Goal: Information Seeking & Learning: Check status

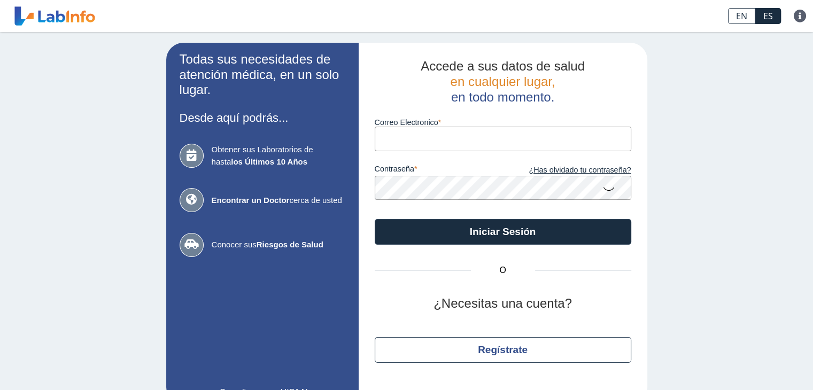
drag, startPoint x: 0, startPoint y: 0, endPoint x: 398, endPoint y: 144, distance: 423.4
click at [398, 144] on input "Correo Electronico" at bounding box center [503, 139] width 257 height 24
type input "[EMAIL_ADDRESS][DOMAIN_NAME]"
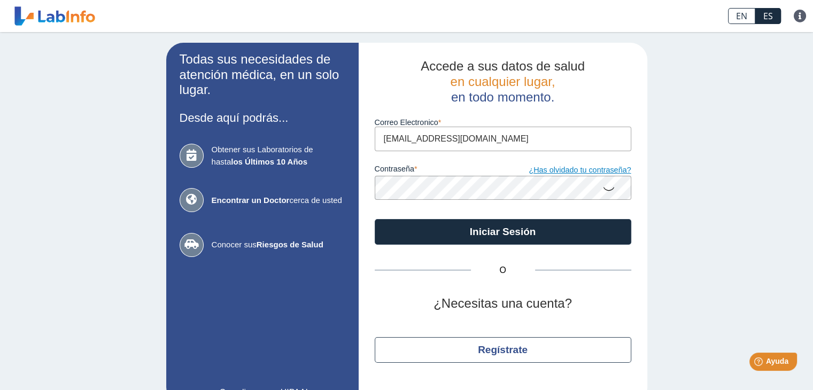
click at [375, 219] on button "Iniciar Sesión" at bounding box center [503, 232] width 257 height 26
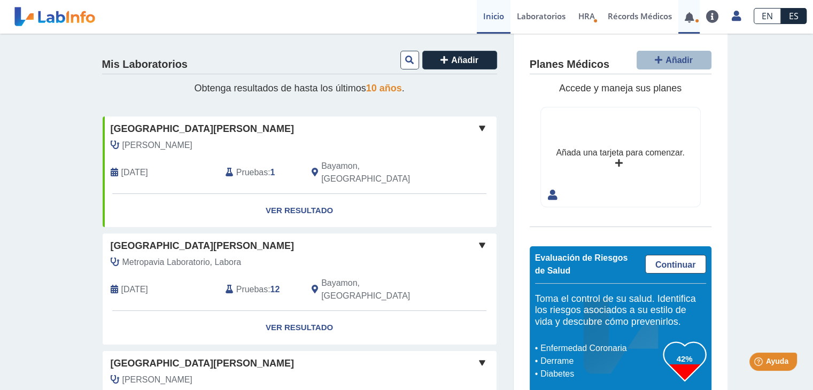
click at [691, 20] on link at bounding box center [689, 17] width 22 height 8
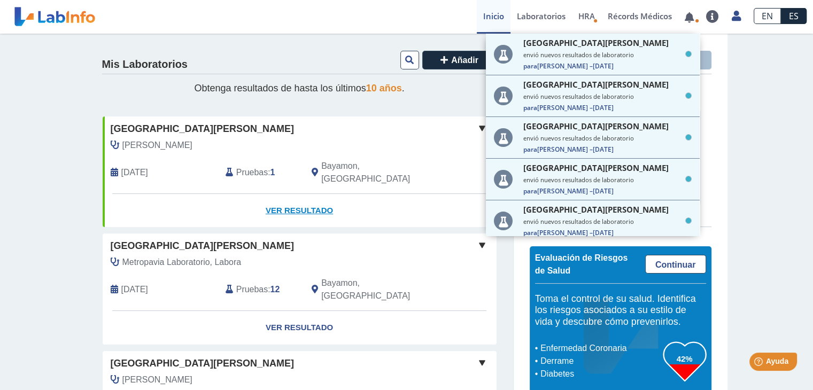
click at [292, 199] on link "Ver Resultado" at bounding box center [300, 211] width 394 height 34
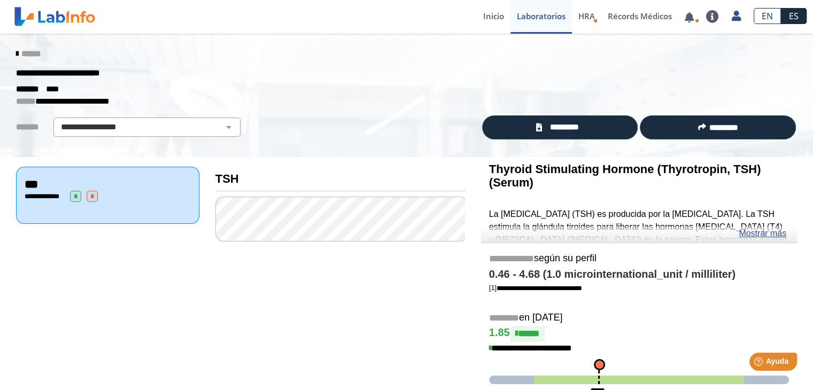
click at [16, 55] on icon at bounding box center [17, 54] width 2 height 9
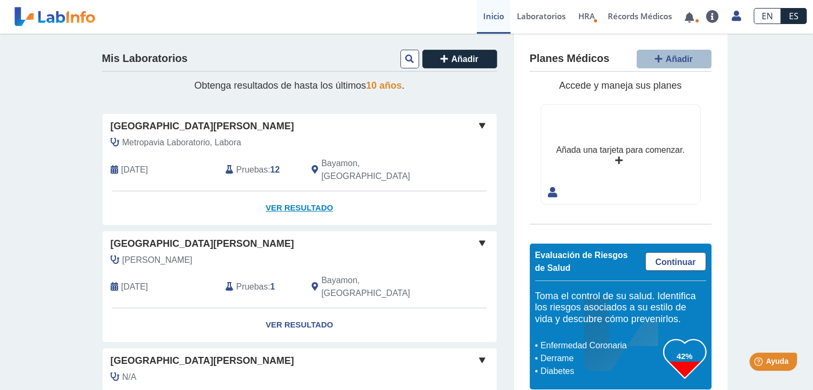
click at [284, 196] on link "Ver Resultado" at bounding box center [300, 208] width 394 height 34
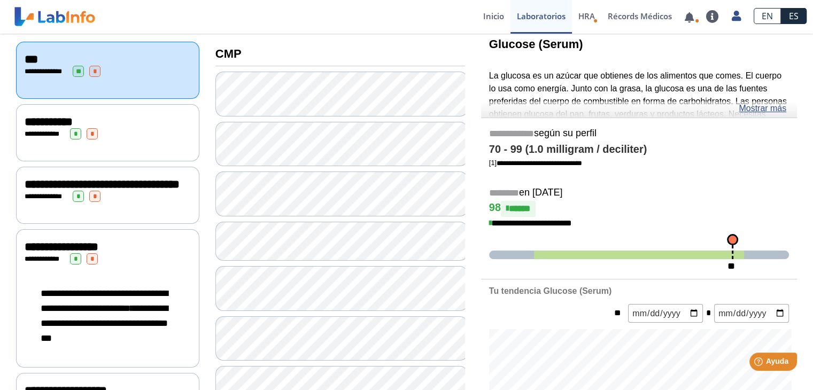
scroll to position [126, 0]
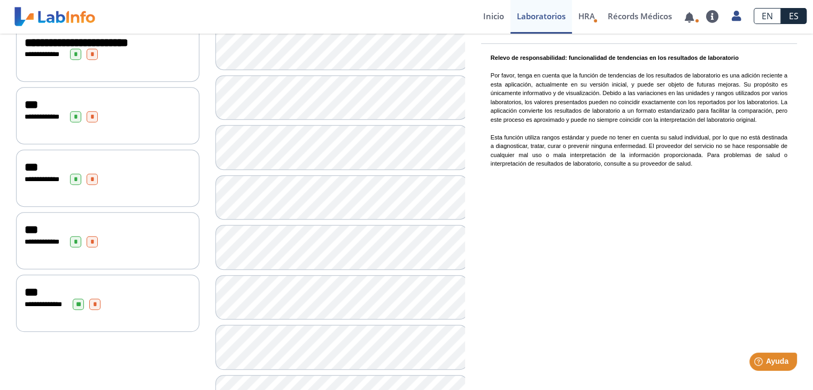
scroll to position [662, 0]
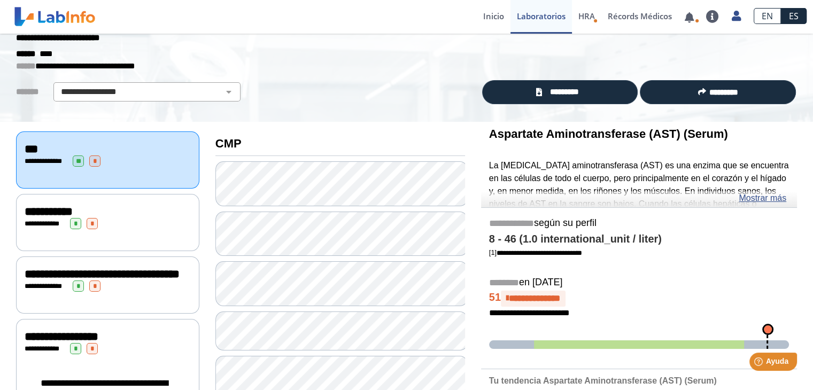
scroll to position [34, 0]
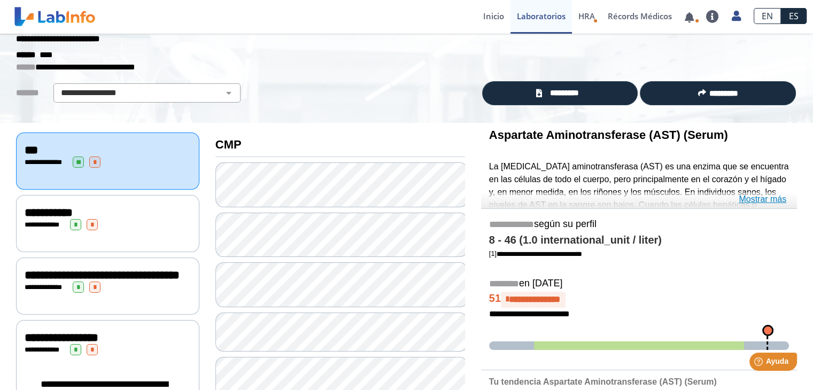
click at [749, 202] on link "Mostrar más" at bounding box center [763, 199] width 48 height 13
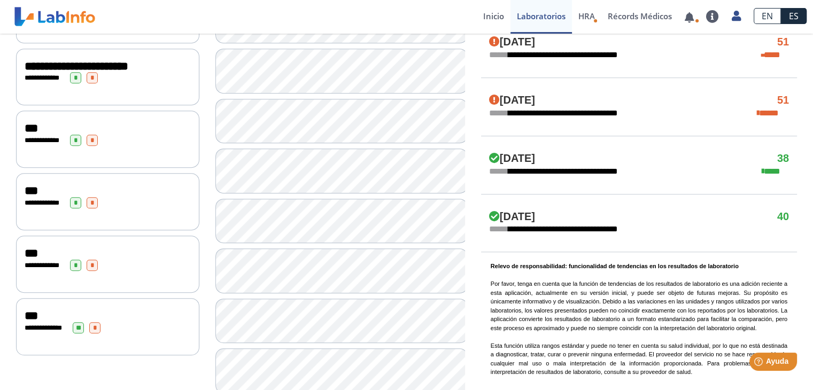
scroll to position [639, 0]
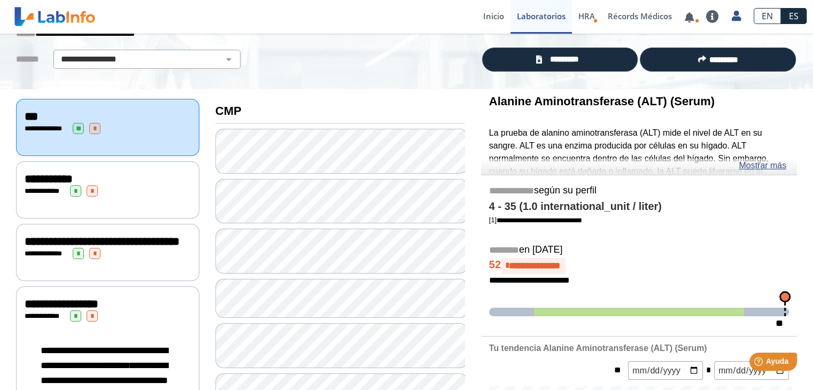
scroll to position [65, 0]
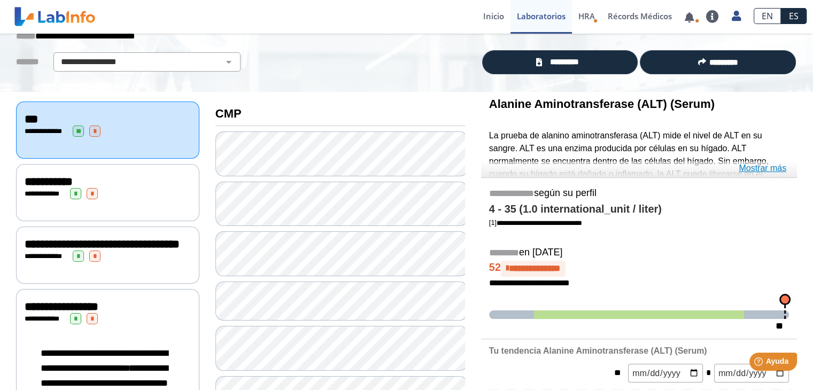
click at [754, 166] on link "Mostrar más" at bounding box center [763, 168] width 48 height 13
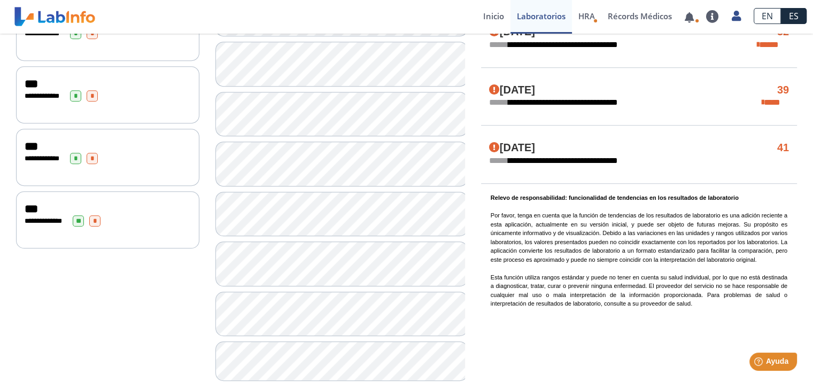
scroll to position [762, 0]
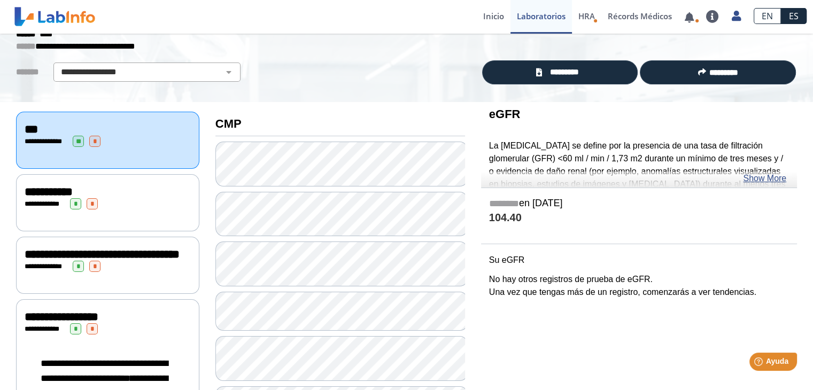
scroll to position [55, 0]
click at [756, 178] on link "Show More" at bounding box center [764, 179] width 43 height 13
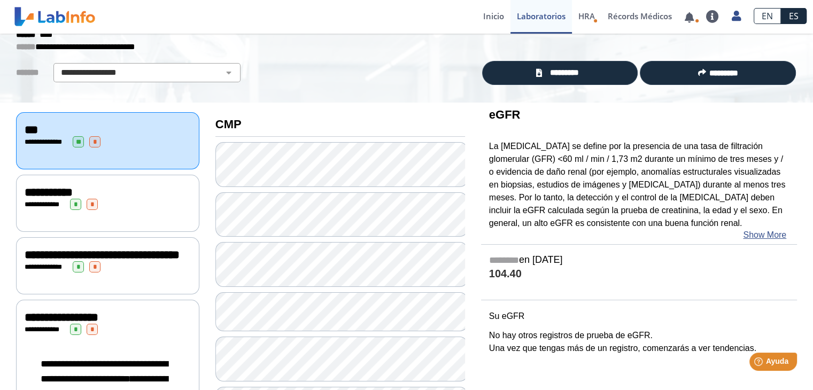
click at [567, 164] on p "La [MEDICAL_DATA] se define por la presencia de una tasa de filtración glomerul…" at bounding box center [639, 184] width 300 height 89
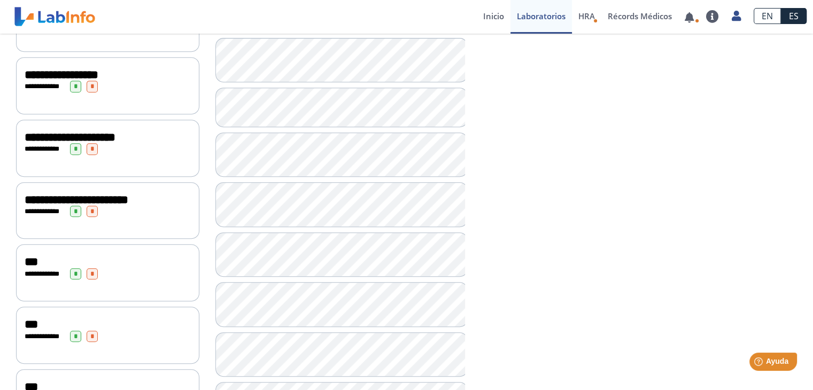
scroll to position [508, 0]
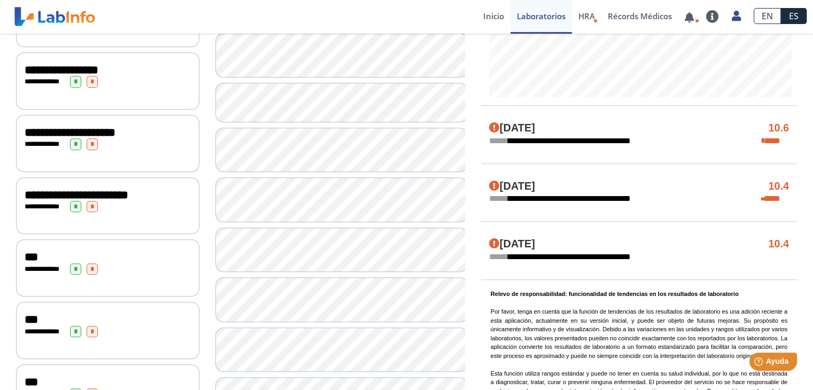
click at [521, 157] on div "**********" at bounding box center [639, 135] width 316 height 58
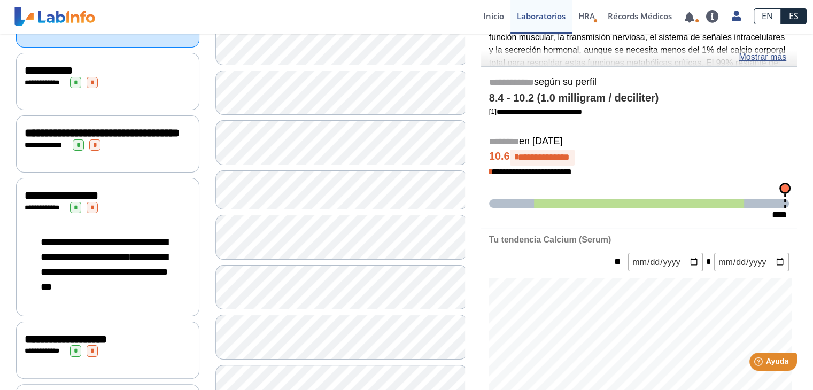
scroll to position [91, 0]
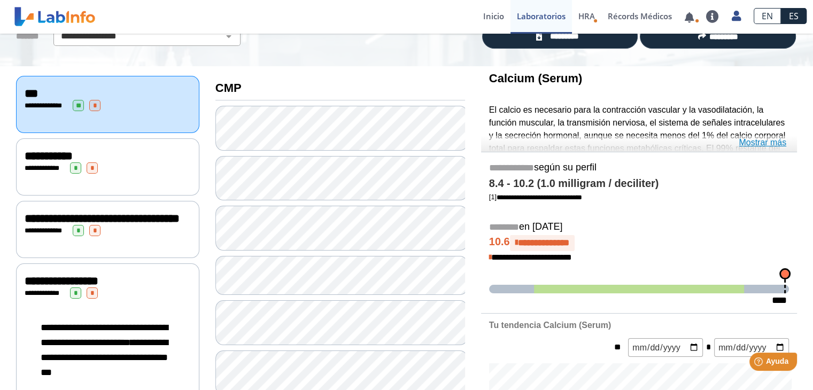
click at [752, 142] on link "Mostrar más" at bounding box center [763, 142] width 48 height 13
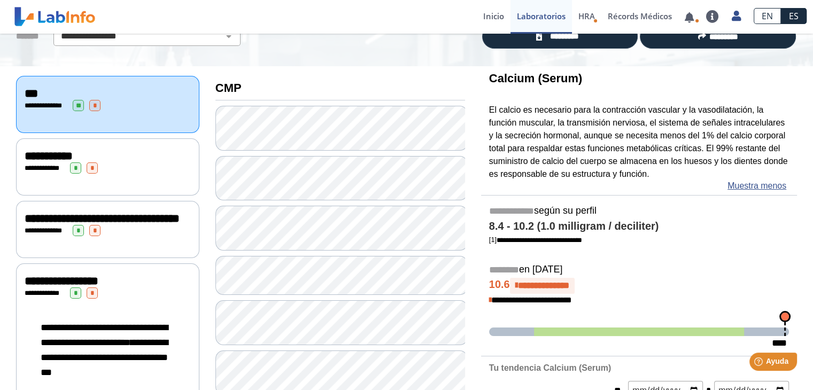
click at [140, 176] on div "**********" at bounding box center [107, 166] width 183 height 57
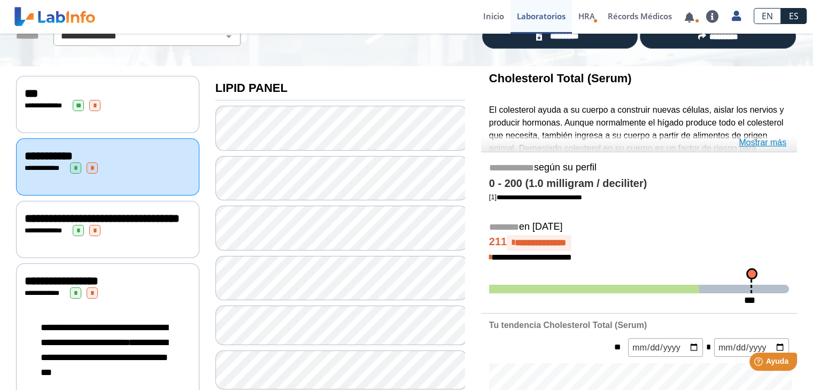
click at [752, 140] on link "Mostrar más" at bounding box center [763, 142] width 48 height 13
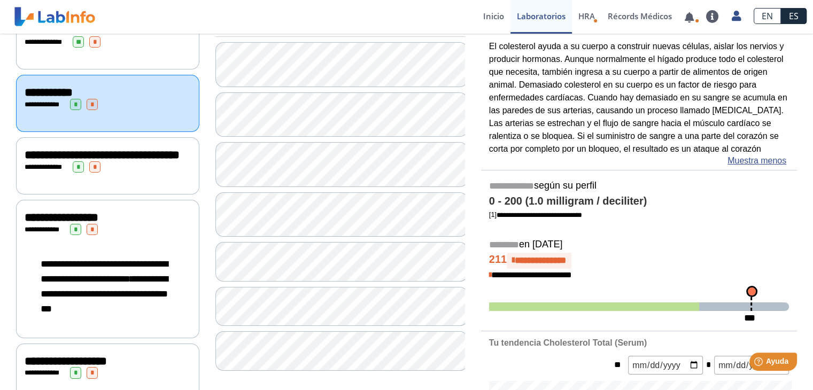
scroll to position [155, 0]
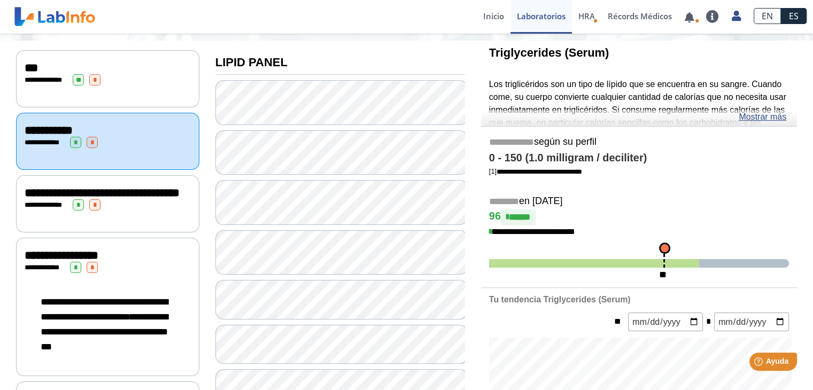
scroll to position [114, 0]
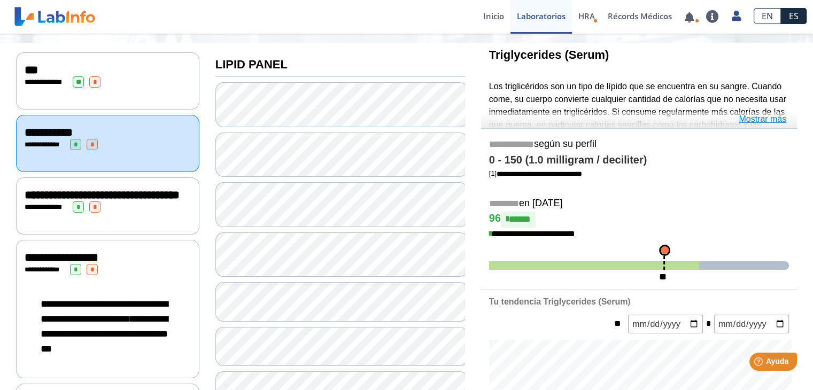
click at [774, 118] on link "Mostrar más" at bounding box center [763, 119] width 48 height 13
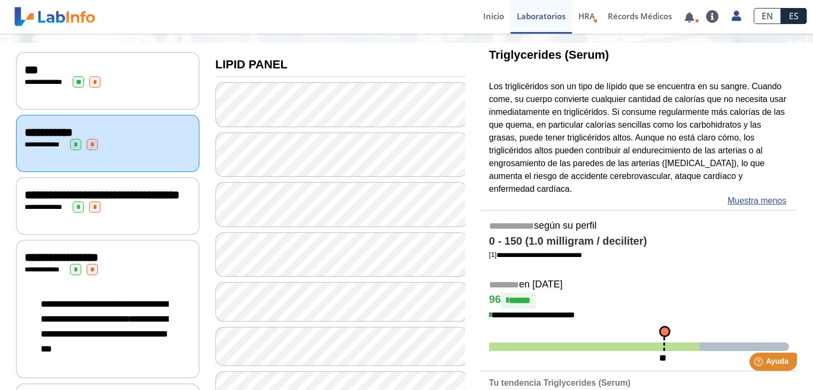
click at [530, 75] on div "Triglycerides (Serum) Los triglicéridos son un tipo de lípido que se encuentra …" at bounding box center [639, 126] width 316 height 167
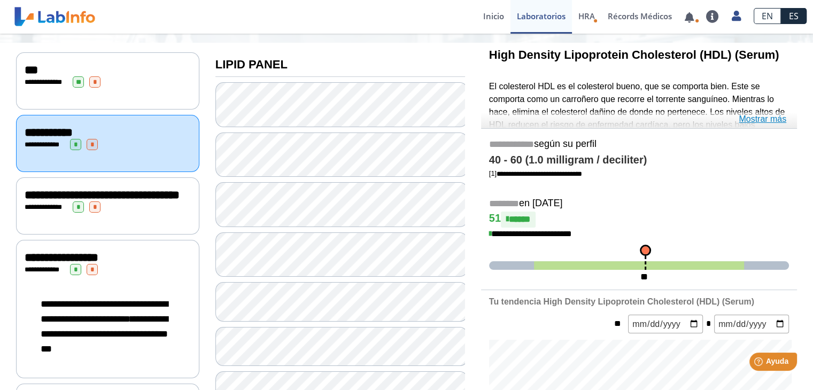
click at [770, 116] on link "Mostrar más" at bounding box center [763, 119] width 48 height 13
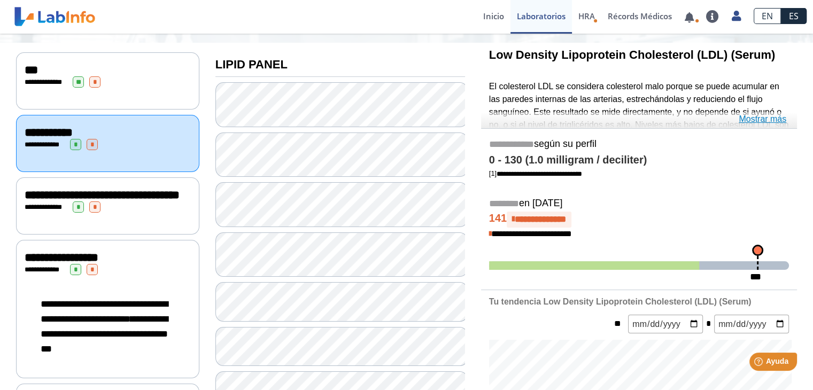
click at [766, 113] on link "Mostrar más" at bounding box center [763, 119] width 48 height 13
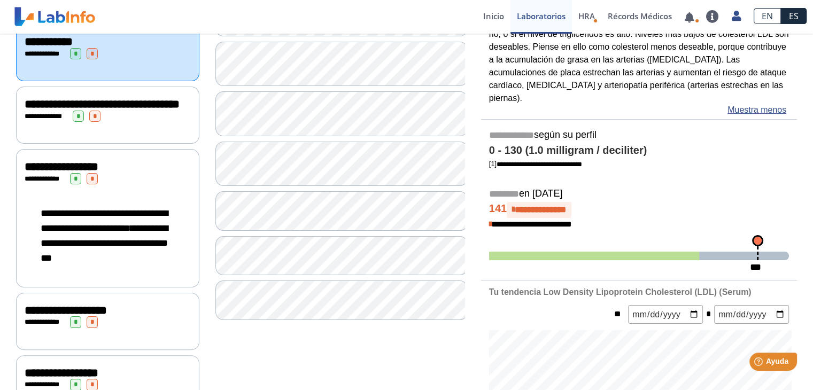
scroll to position [199, 0]
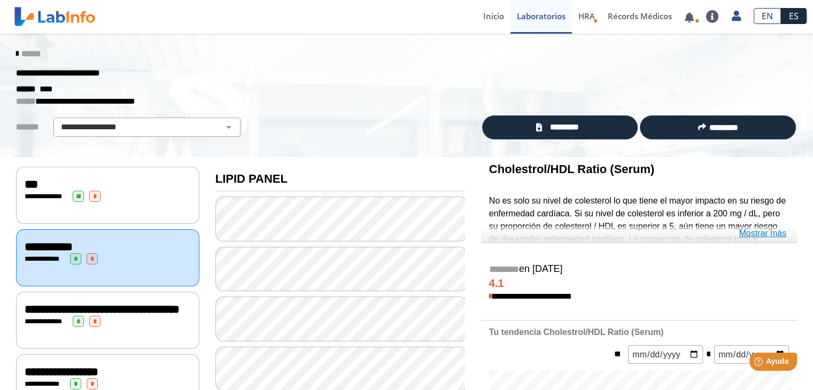
click at [746, 230] on link "Mostrar más" at bounding box center [763, 233] width 48 height 13
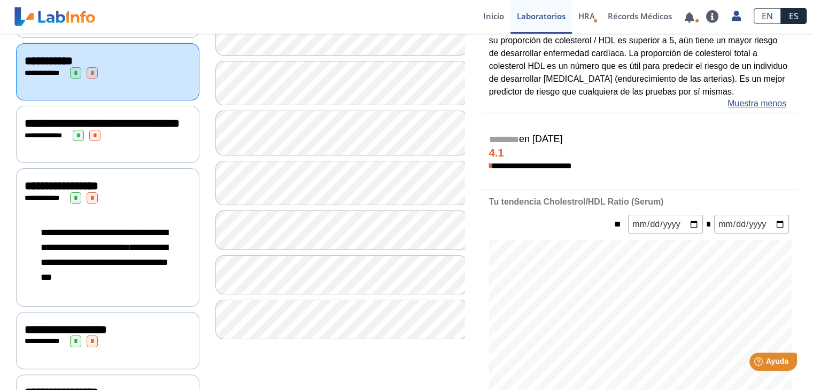
scroll to position [186, 0]
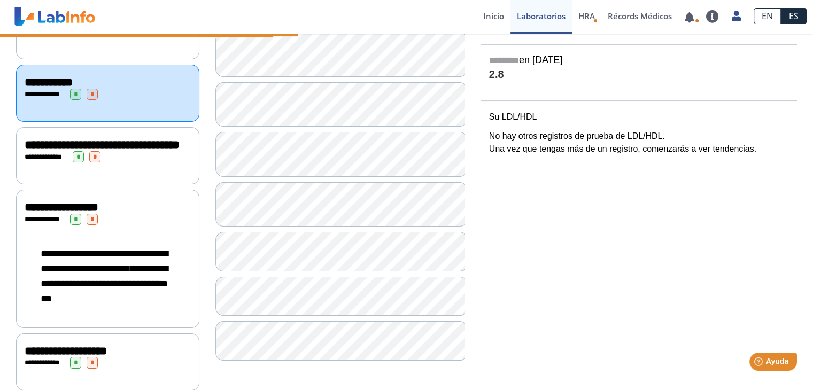
scroll to position [186, 0]
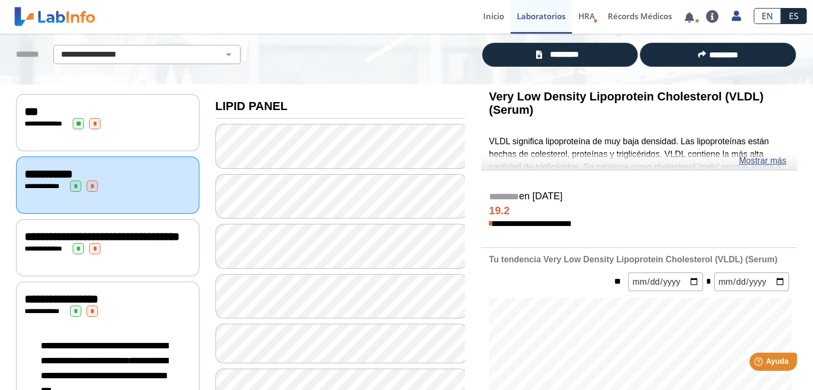
scroll to position [72, 0]
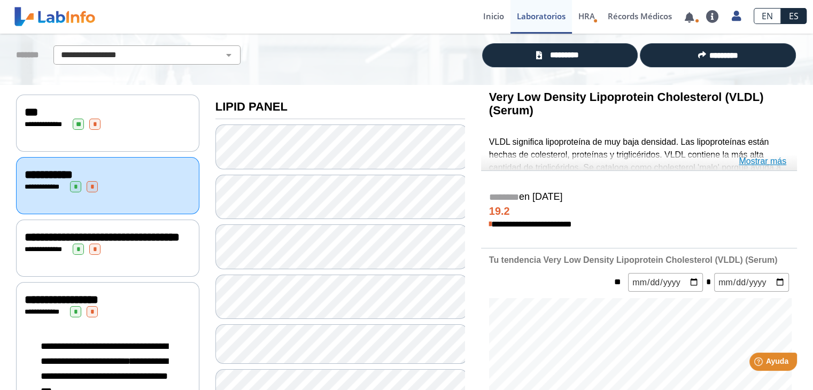
click at [760, 157] on link "Mostrar más" at bounding box center [763, 161] width 48 height 13
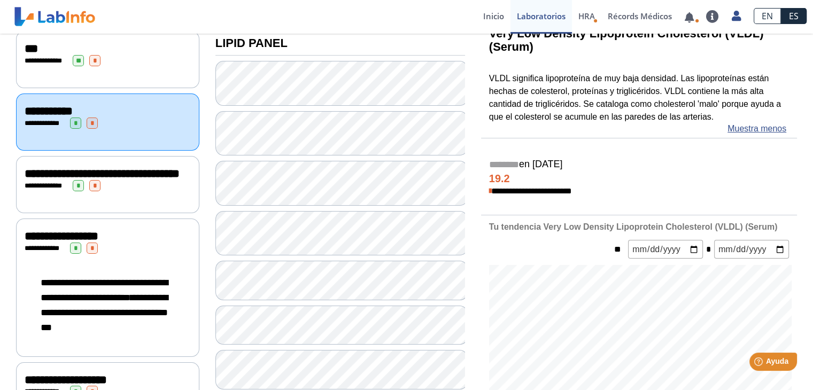
scroll to position [136, 0]
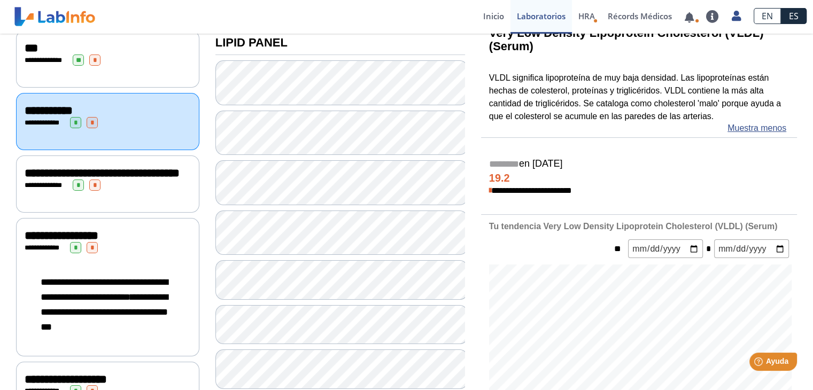
click at [119, 179] on span "**********" at bounding box center [102, 173] width 155 height 12
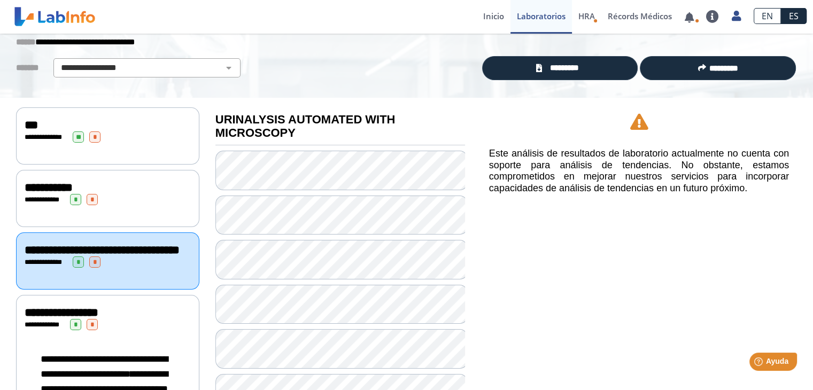
scroll to position [62, 0]
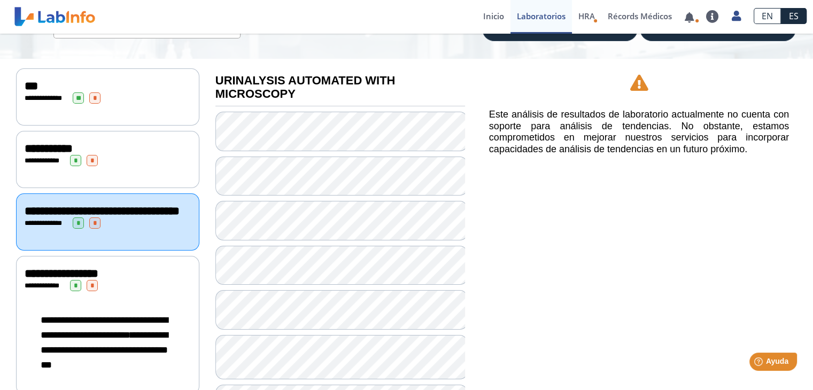
scroll to position [99, 0]
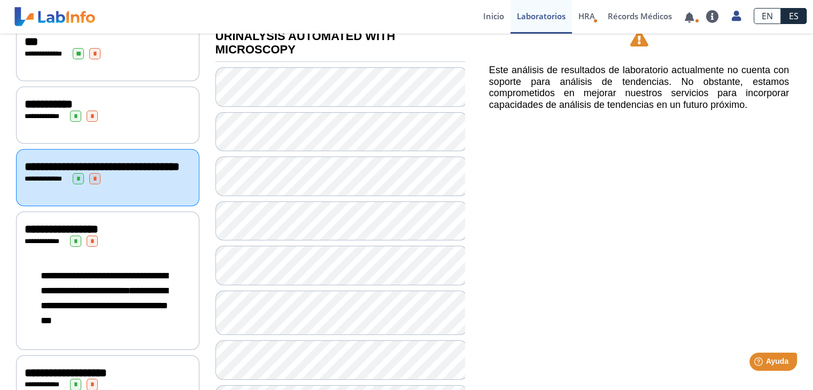
scroll to position [143, 0]
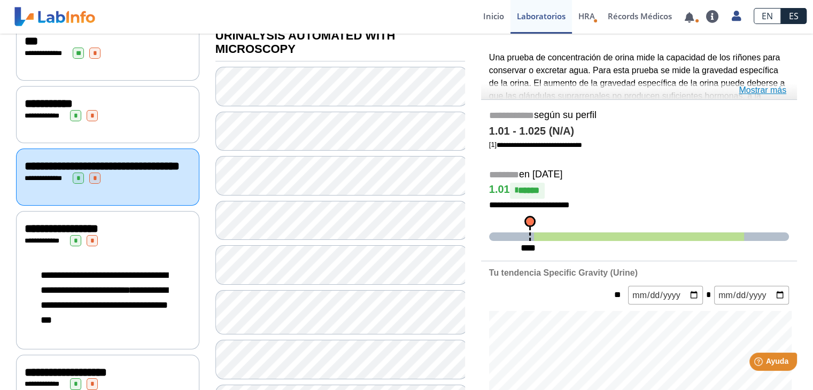
click at [771, 92] on link "Mostrar más" at bounding box center [763, 90] width 48 height 13
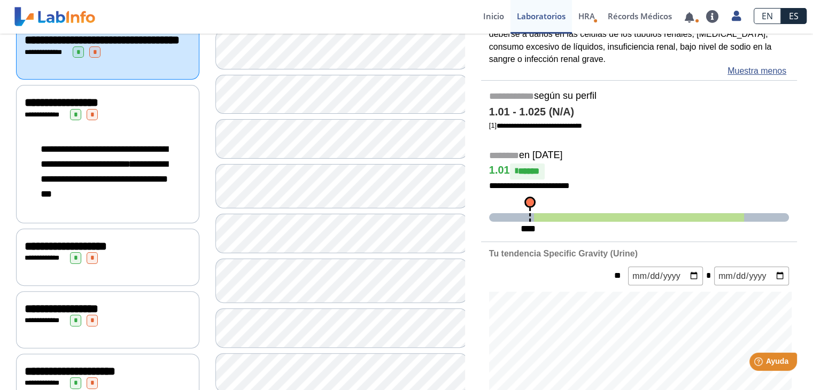
scroll to position [271, 0]
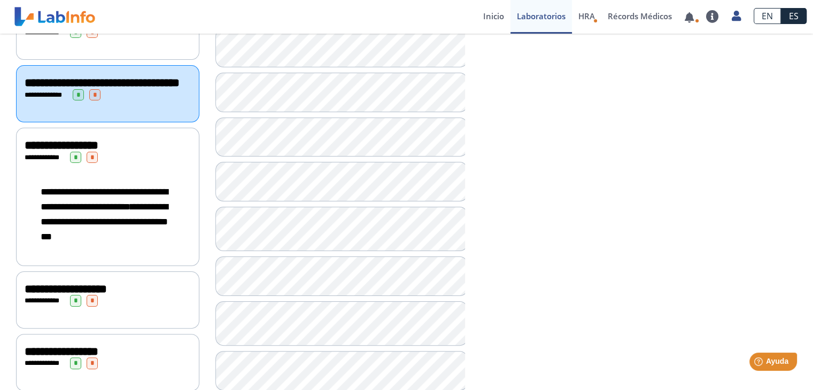
scroll to position [228, 0]
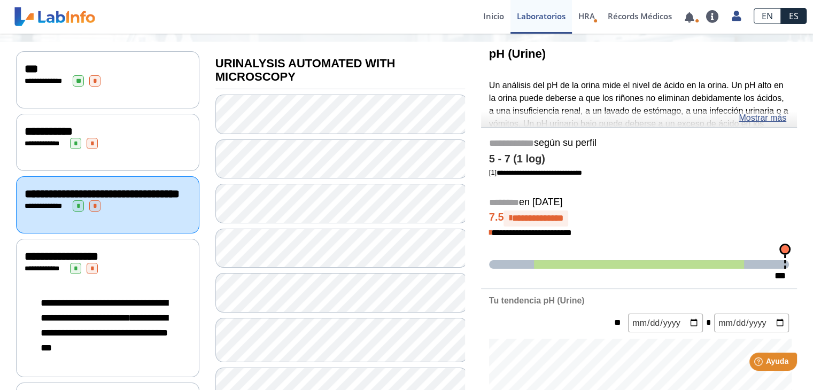
scroll to position [110, 0]
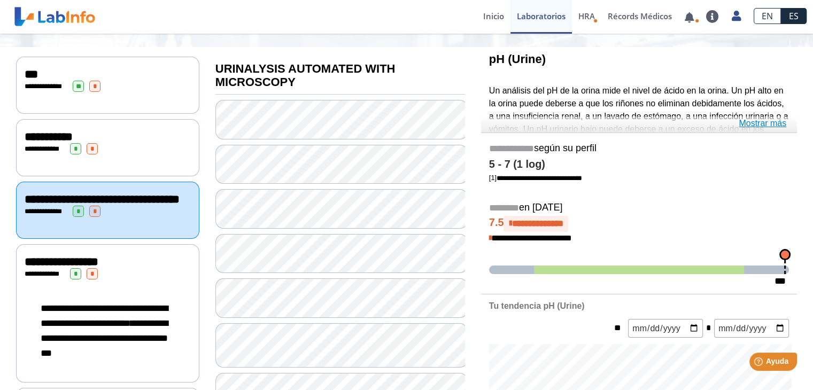
click at [781, 124] on link "Mostrar más" at bounding box center [763, 123] width 48 height 13
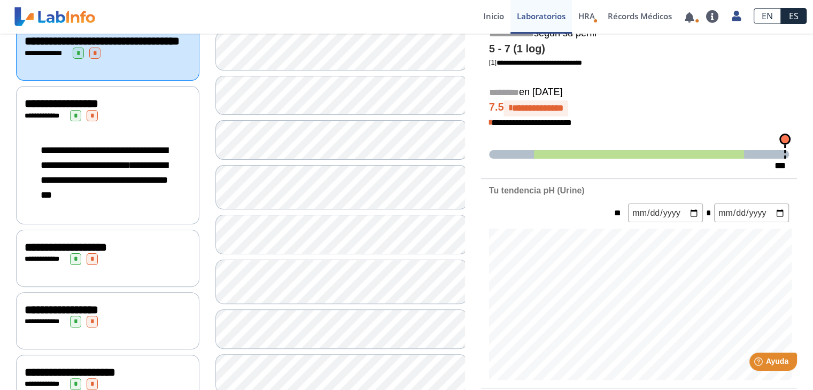
scroll to position [269, 0]
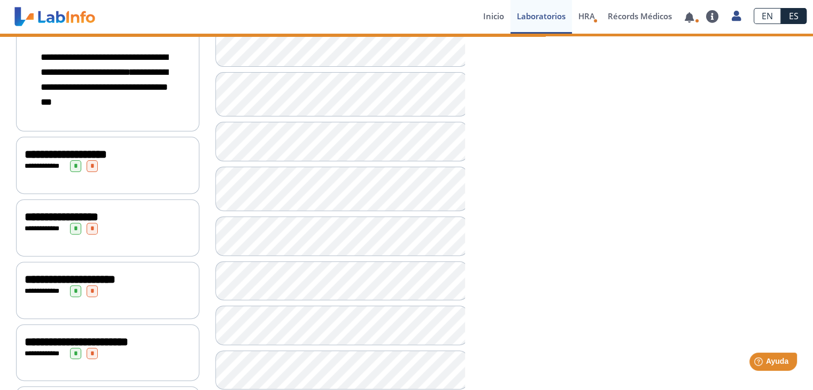
scroll to position [361, 0]
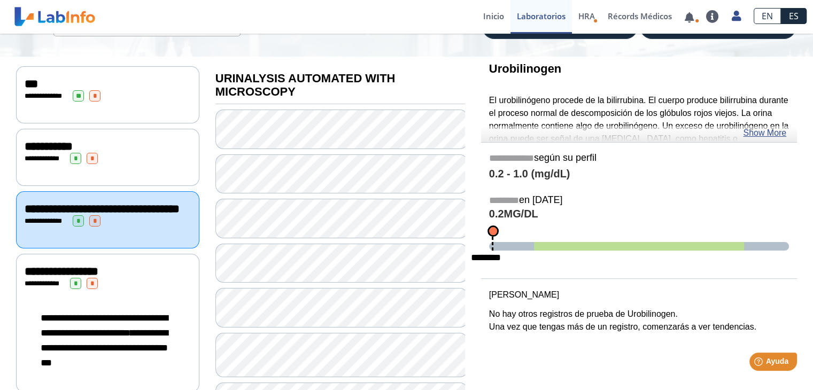
scroll to position [100, 0]
click at [768, 133] on link "Show More" at bounding box center [764, 133] width 43 height 13
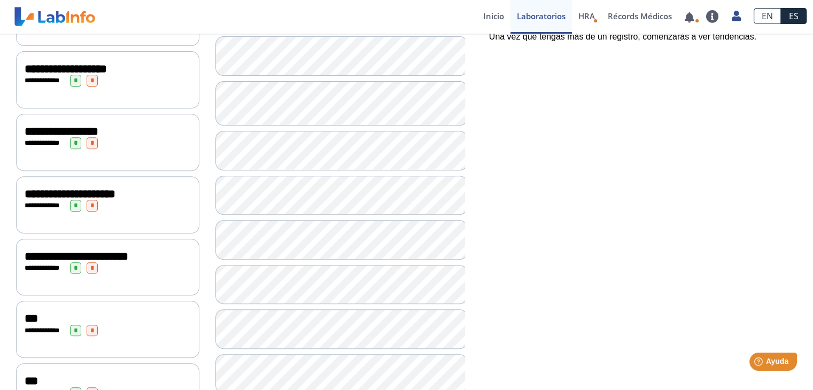
scroll to position [448, 0]
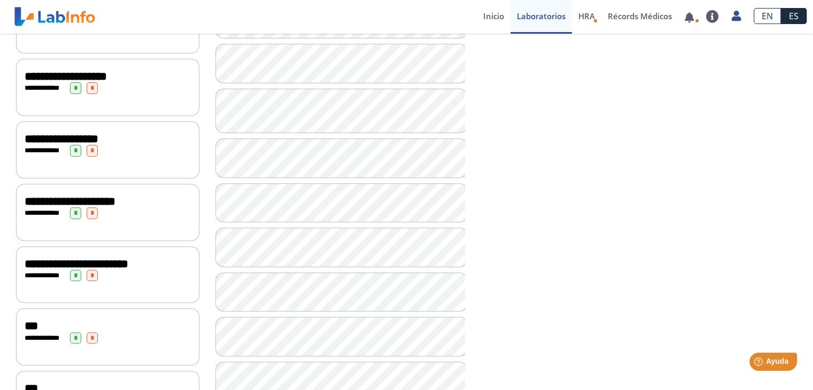
scroll to position [440, 0]
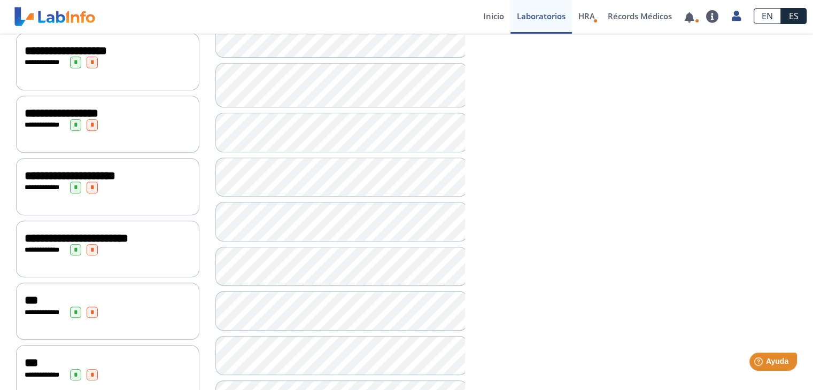
scroll to position [467, 0]
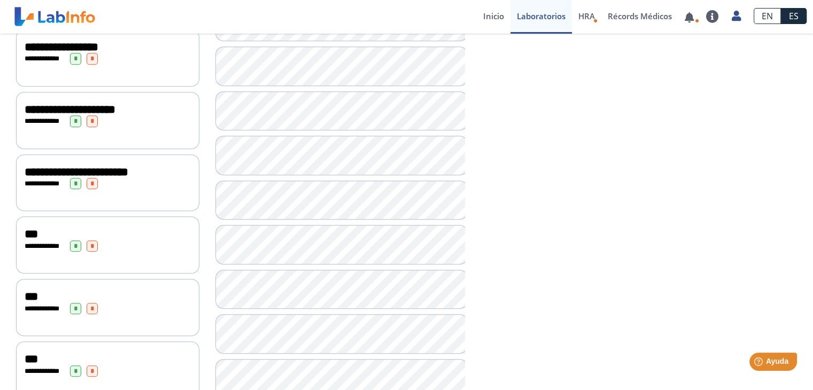
scroll to position [534, 0]
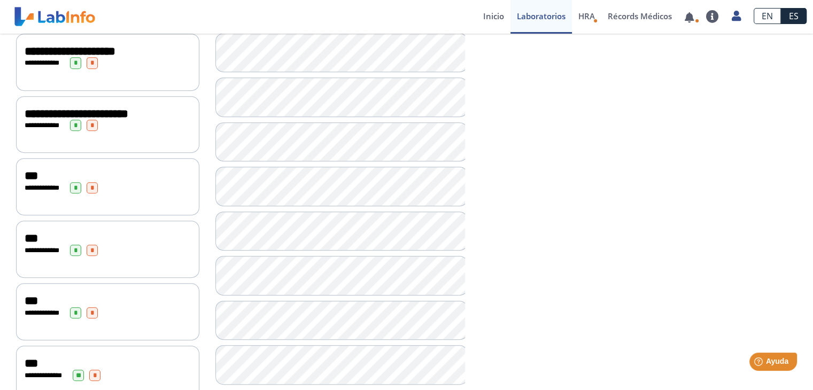
scroll to position [591, 0]
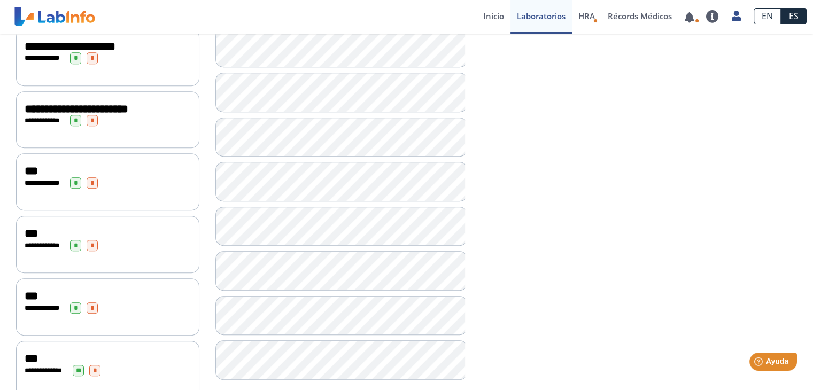
scroll to position [630, 0]
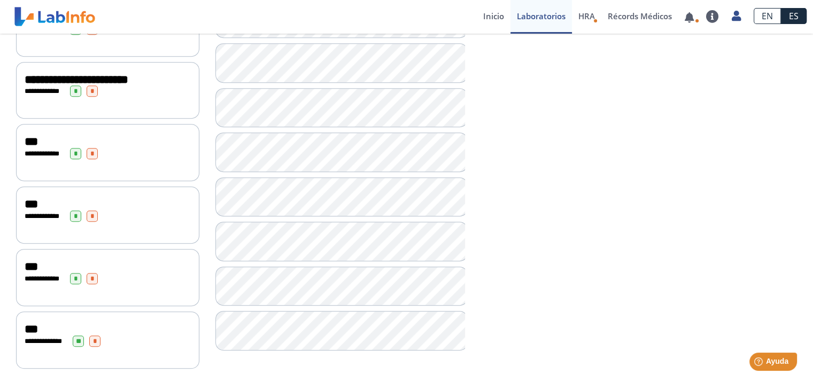
scroll to position [630, 0]
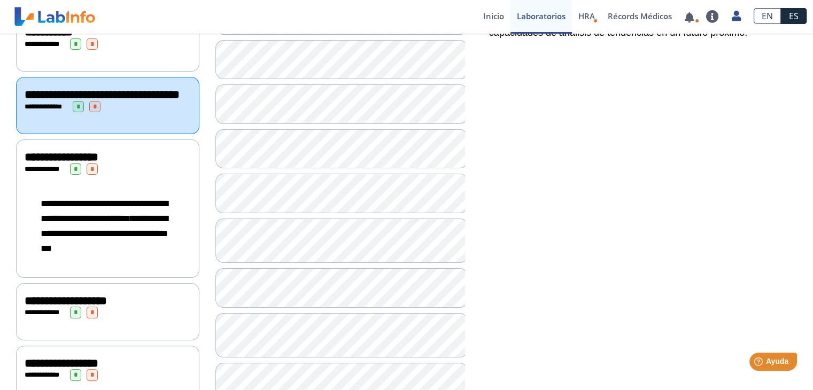
scroll to position [214, 0]
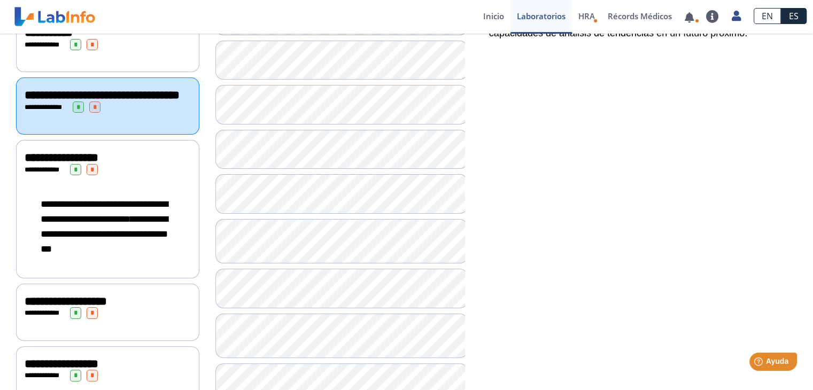
click at [144, 188] on div "**********" at bounding box center [107, 209] width 183 height 138
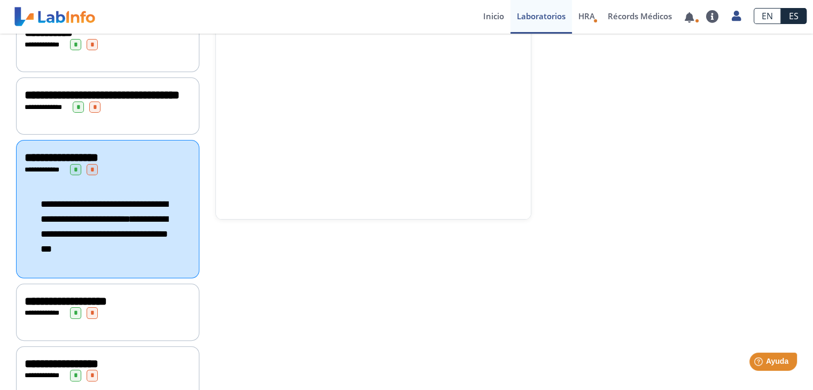
click at [130, 328] on div "**********" at bounding box center [107, 312] width 183 height 57
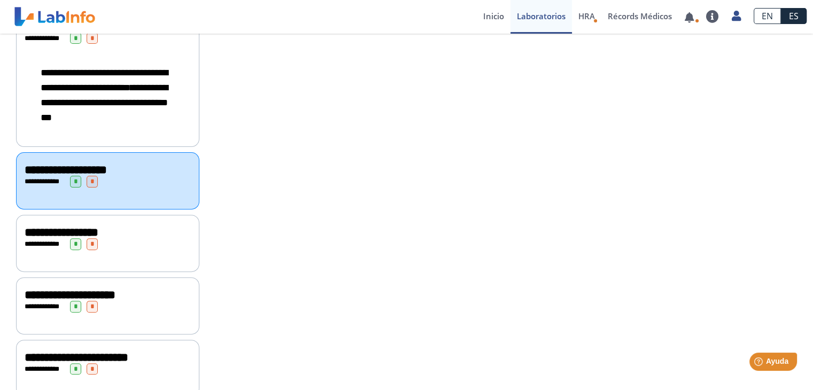
scroll to position [346, 0]
click at [153, 245] on div "**********" at bounding box center [108, 243] width 166 height 11
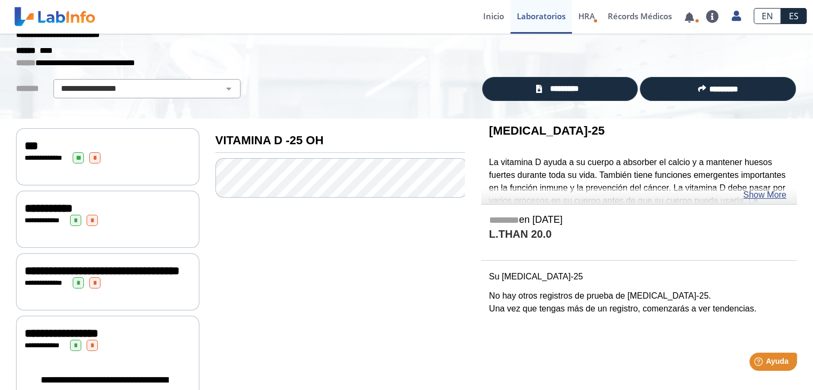
scroll to position [38, 0]
click at [753, 192] on link "Show More" at bounding box center [764, 195] width 43 height 13
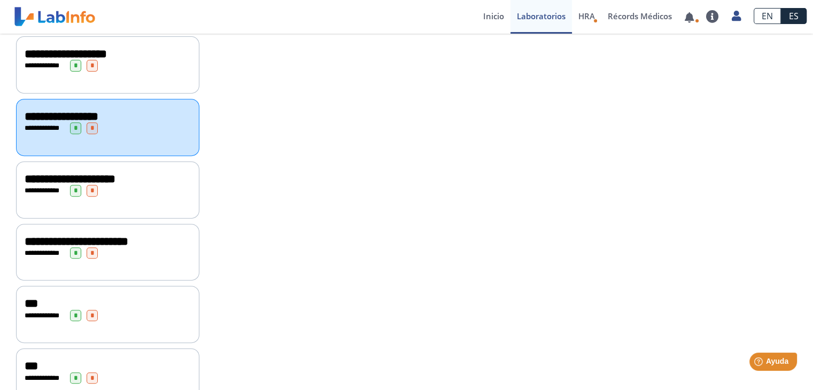
scroll to position [462, 0]
click at [121, 195] on div "**********" at bounding box center [108, 190] width 166 height 11
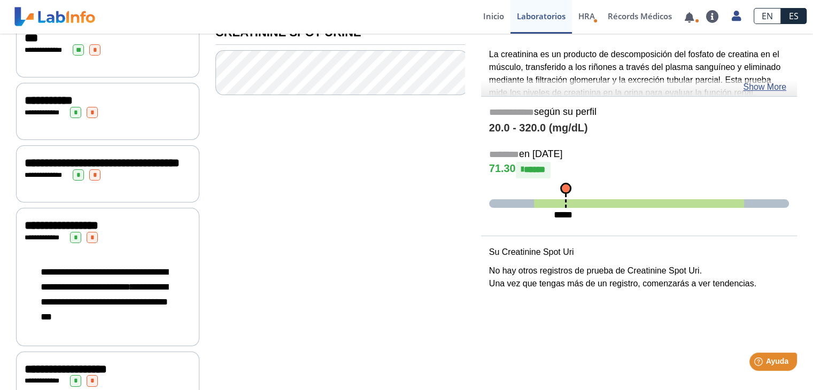
scroll to position [106, 0]
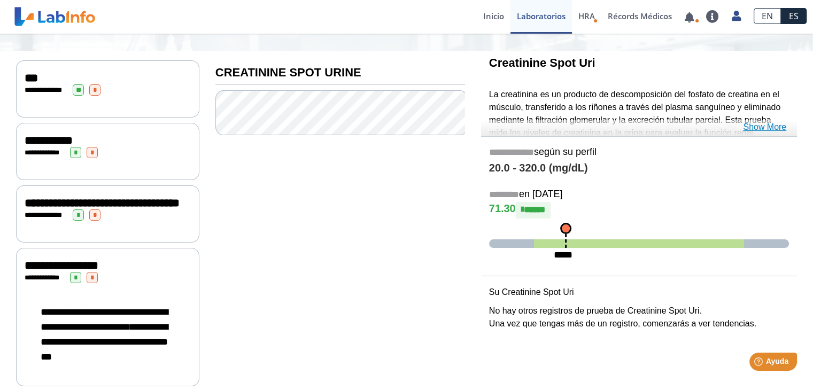
click at [778, 122] on link "Show More" at bounding box center [764, 127] width 43 height 13
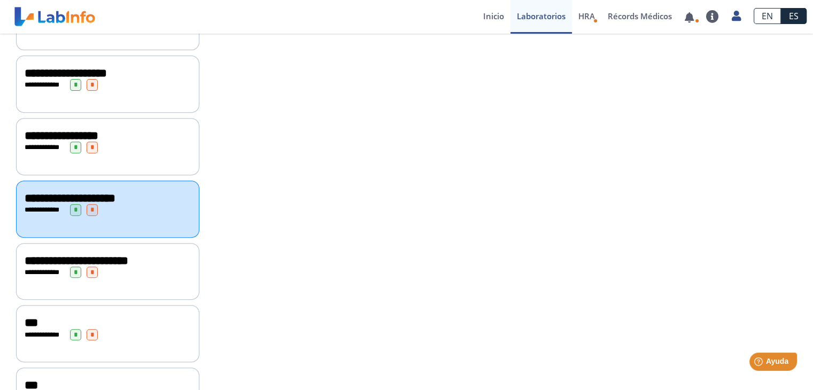
scroll to position [445, 0]
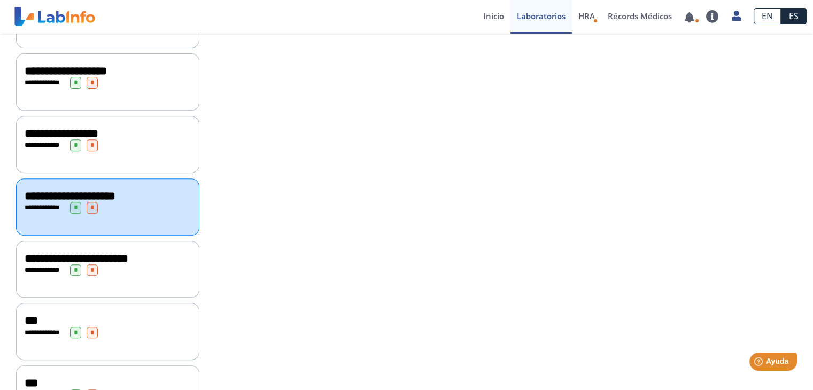
click at [98, 265] on span "**********" at bounding box center [77, 259] width 104 height 12
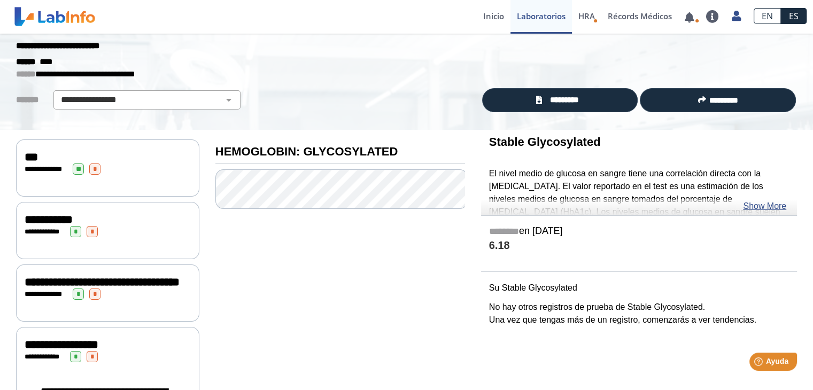
scroll to position [17, 0]
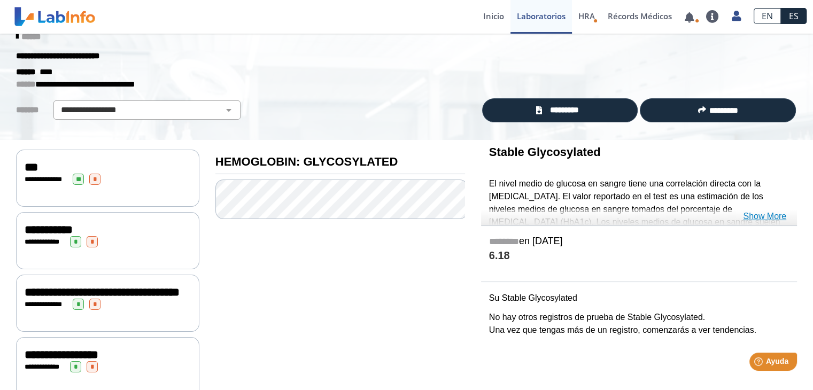
click at [763, 213] on link "Show More" at bounding box center [764, 216] width 43 height 13
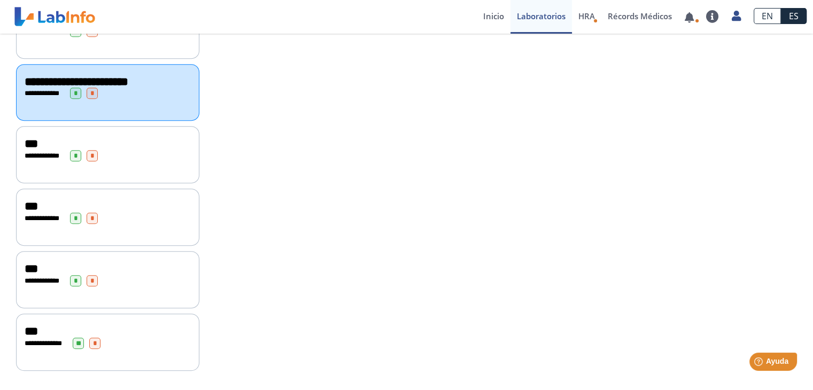
scroll to position [630, 0]
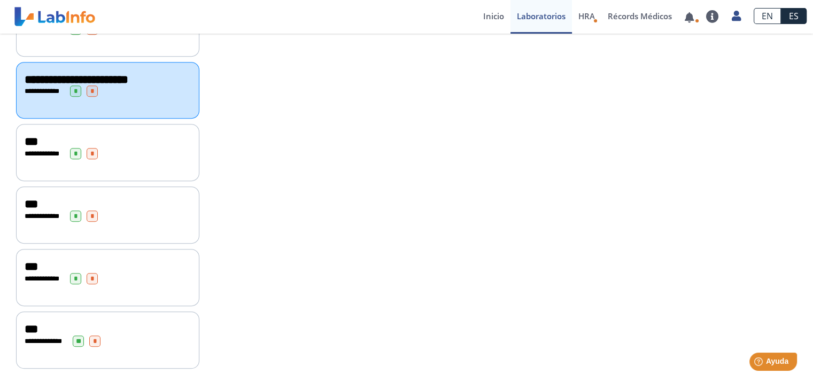
click at [140, 156] on div "**********" at bounding box center [108, 153] width 166 height 11
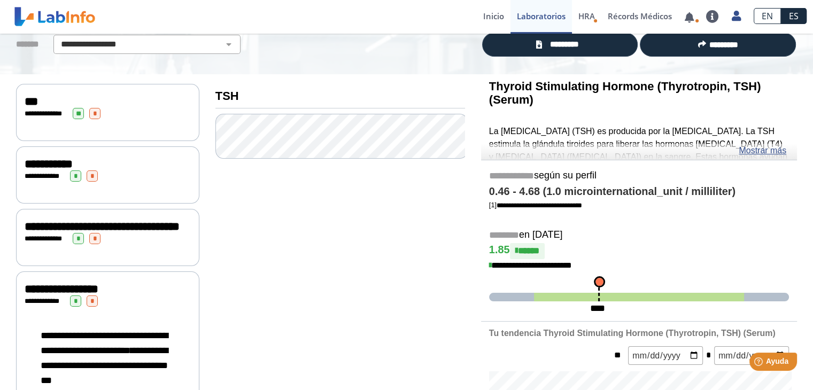
scroll to position [82, 0]
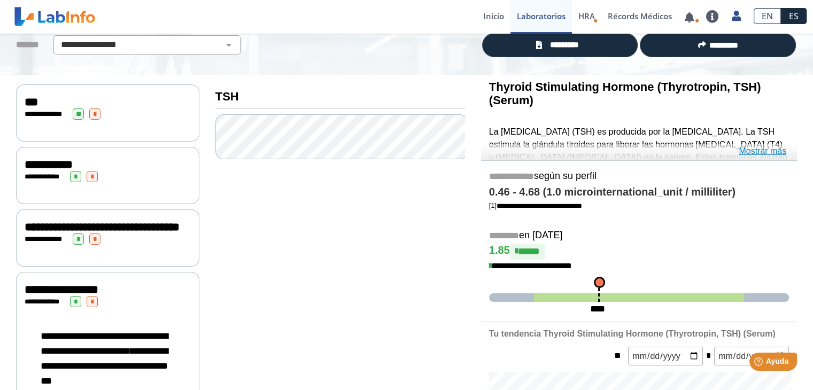
click at [754, 151] on link "Mostrar más" at bounding box center [763, 151] width 48 height 13
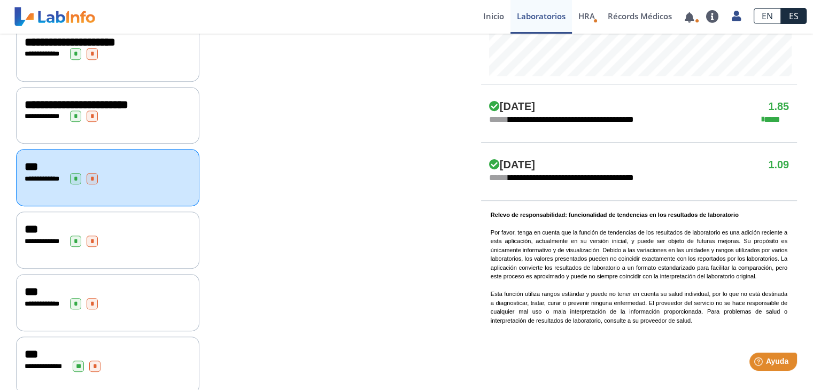
scroll to position [607, 0]
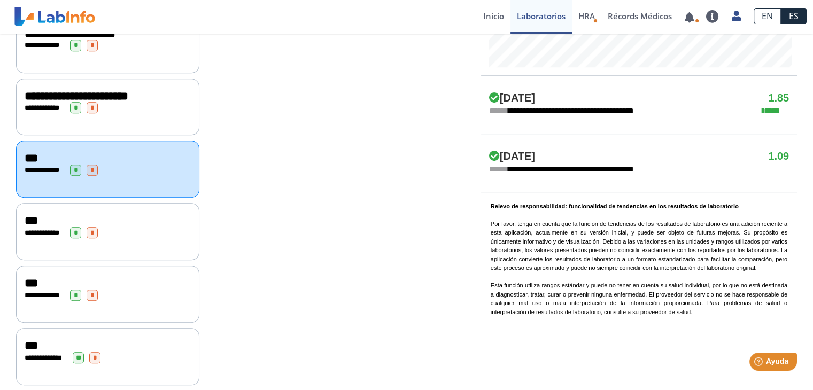
click at [137, 238] on div "**********" at bounding box center [108, 232] width 166 height 11
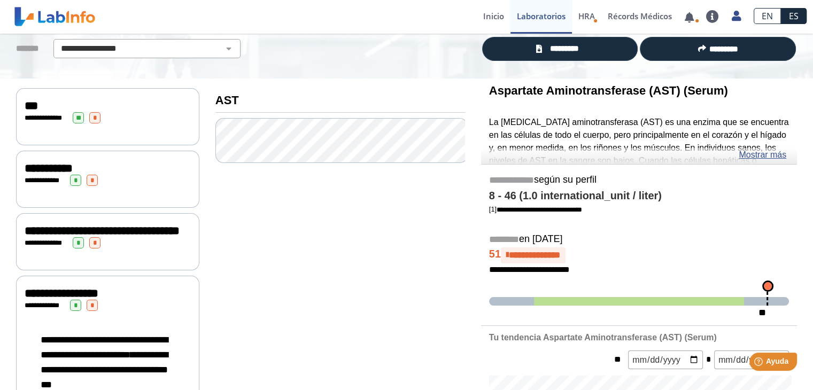
scroll to position [78, 0]
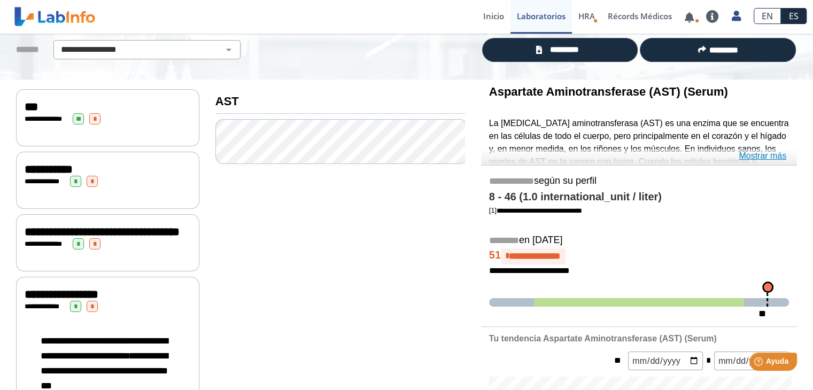
click at [756, 156] on link "Mostrar más" at bounding box center [763, 156] width 48 height 13
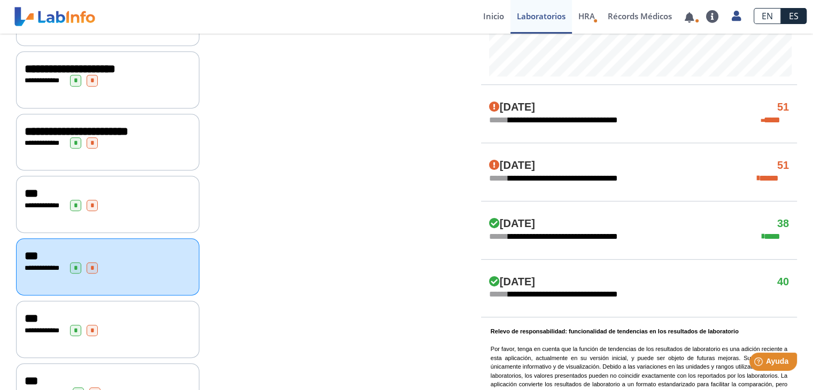
scroll to position [643, 0]
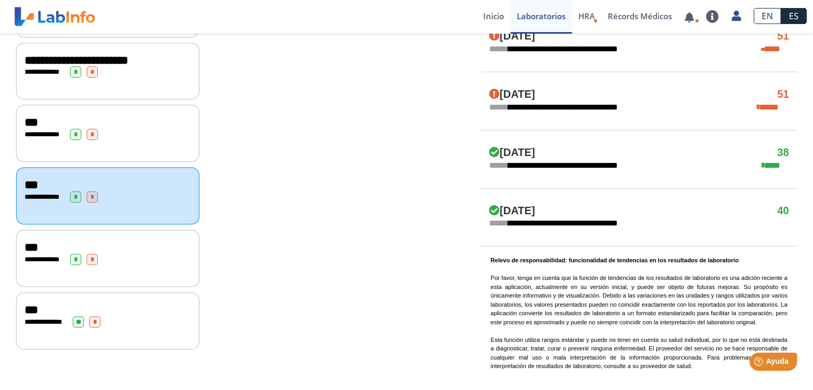
click at [166, 273] on div "**********" at bounding box center [107, 258] width 183 height 57
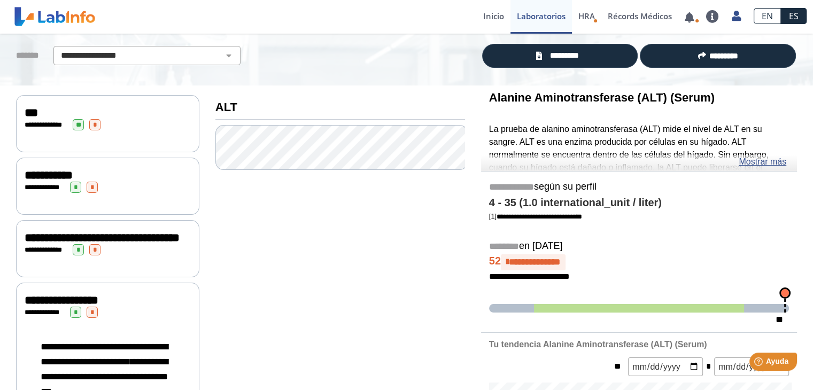
scroll to position [72, 0]
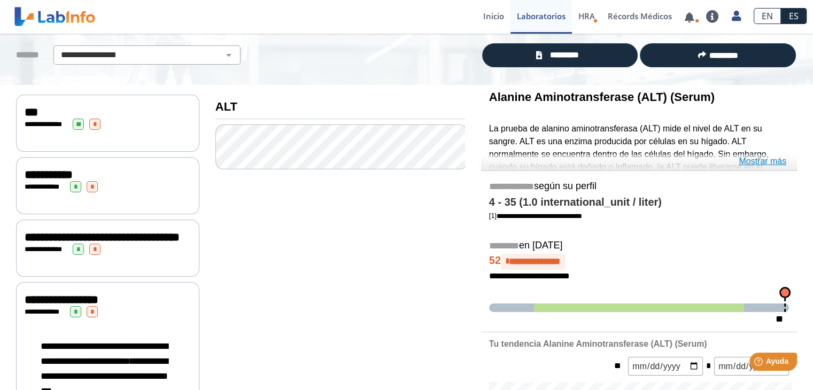
click at [763, 159] on link "Mostrar más" at bounding box center [763, 161] width 48 height 13
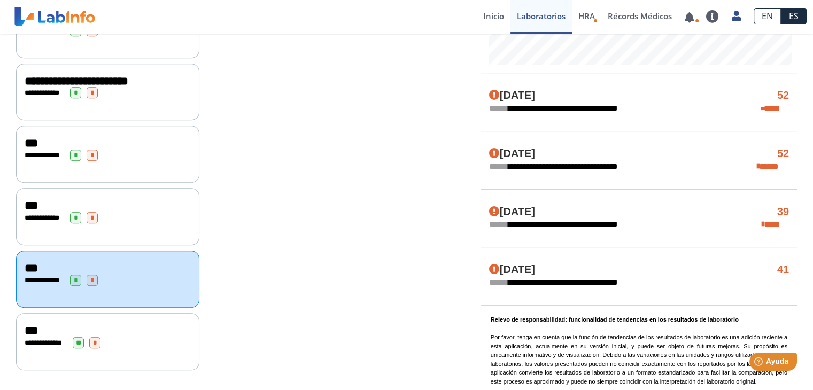
scroll to position [682, 0]
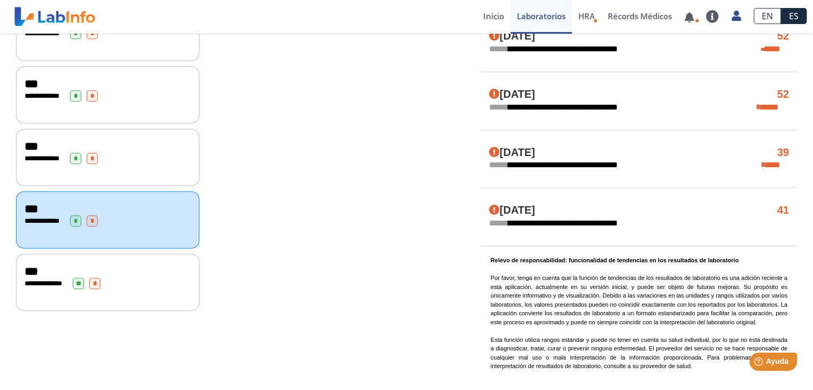
click at [158, 274] on div "***" at bounding box center [108, 271] width 166 height 13
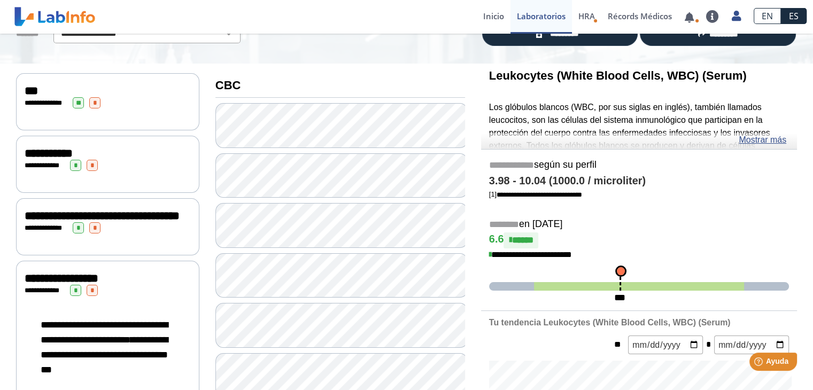
scroll to position [94, 0]
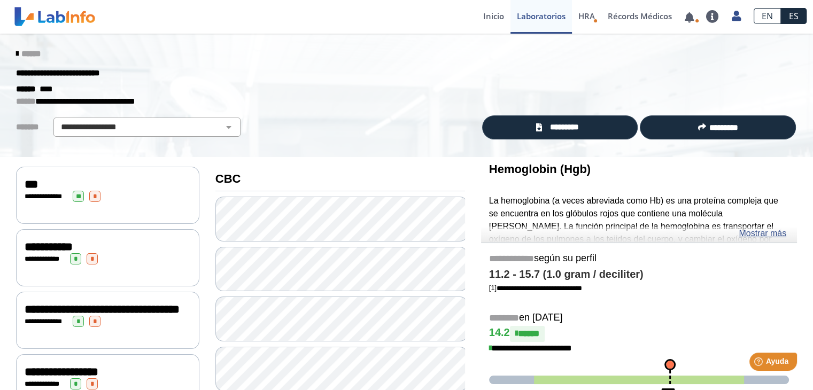
click at [135, 200] on div "**********" at bounding box center [107, 195] width 183 height 57
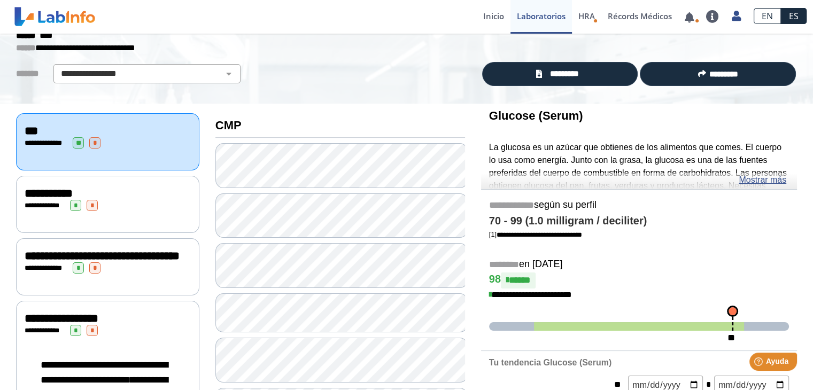
scroll to position [53, 0]
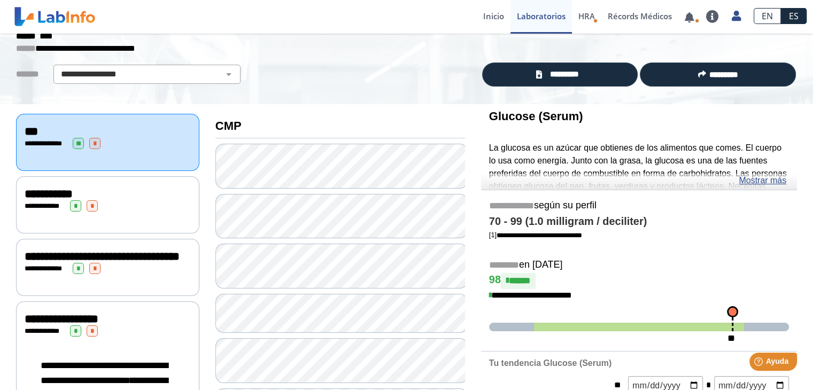
click at [130, 205] on div "**********" at bounding box center [108, 205] width 166 height 11
